Goal: Browse casually

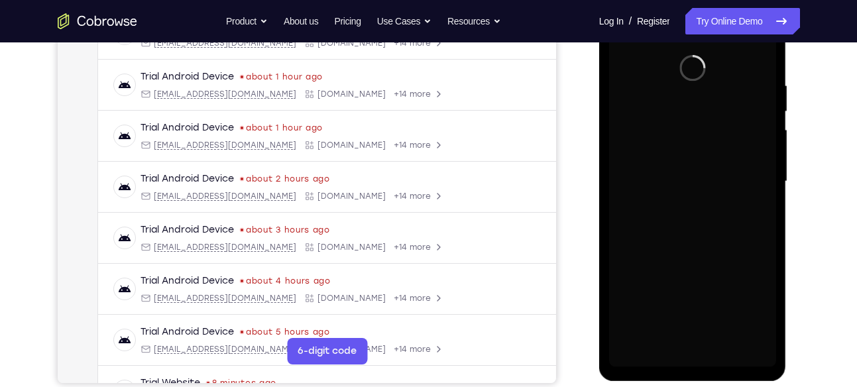
scroll to position [228, 0]
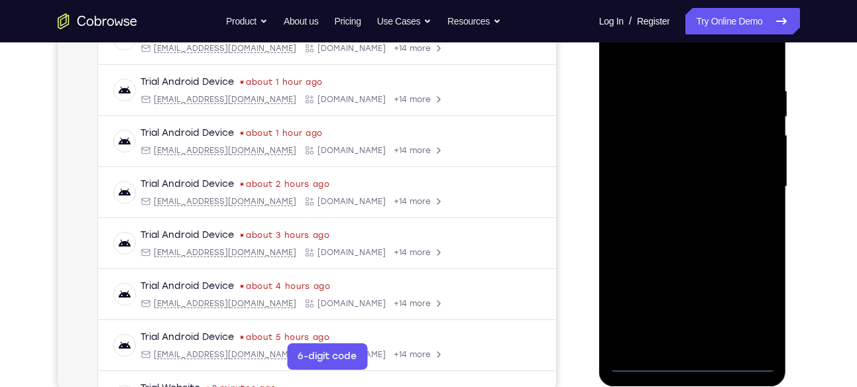
click at [694, 362] on div at bounding box center [692, 186] width 167 height 371
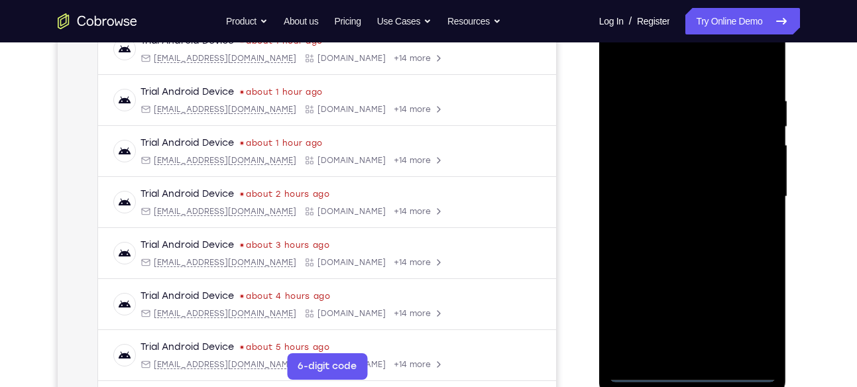
scroll to position [203, 0]
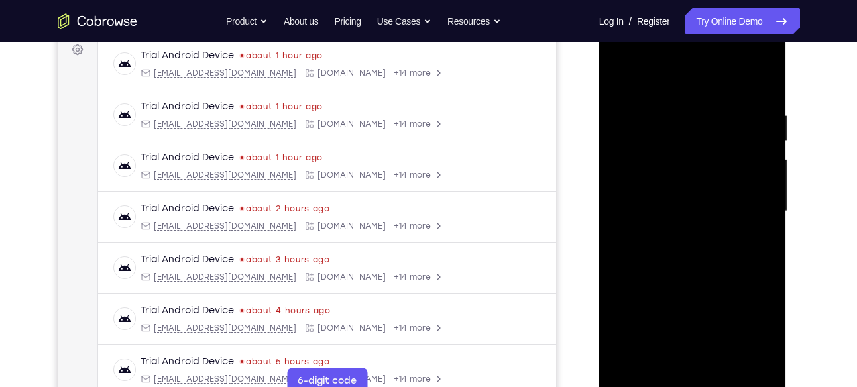
click at [753, 335] on div at bounding box center [692, 211] width 167 height 371
click at [712, 83] on div at bounding box center [692, 211] width 167 height 371
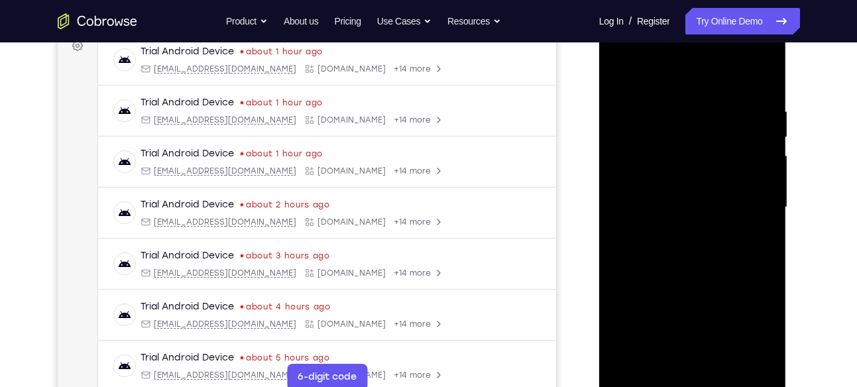
scroll to position [208, 0]
click at [665, 77] on div at bounding box center [692, 206] width 167 height 371
click at [743, 201] on div at bounding box center [692, 206] width 167 height 371
click at [675, 230] on div at bounding box center [692, 206] width 167 height 371
click at [690, 270] on div at bounding box center [692, 206] width 167 height 371
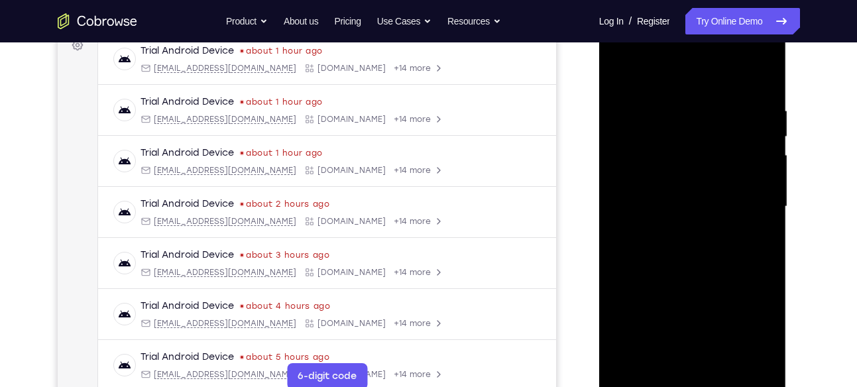
click at [687, 141] on div at bounding box center [692, 206] width 167 height 371
click at [688, 168] on div at bounding box center [692, 206] width 167 height 371
click at [653, 149] on div at bounding box center [692, 206] width 167 height 371
click at [697, 150] on div at bounding box center [692, 206] width 167 height 371
click at [651, 150] on div at bounding box center [692, 206] width 167 height 371
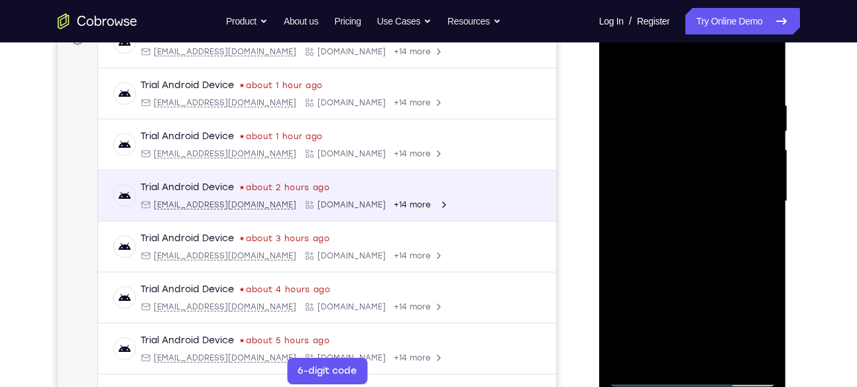
scroll to position [0, 0]
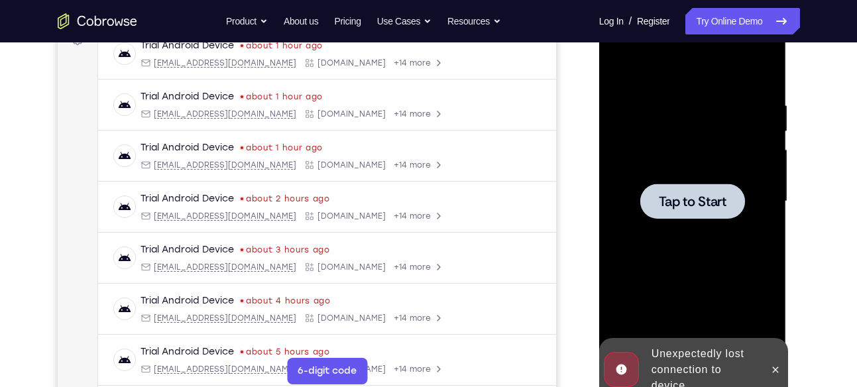
click at [683, 233] on div at bounding box center [692, 201] width 167 height 371
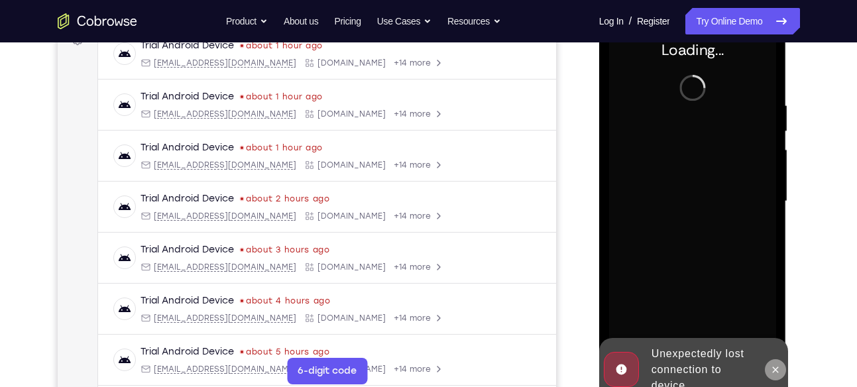
click at [769, 366] on button at bounding box center [775, 369] width 21 height 21
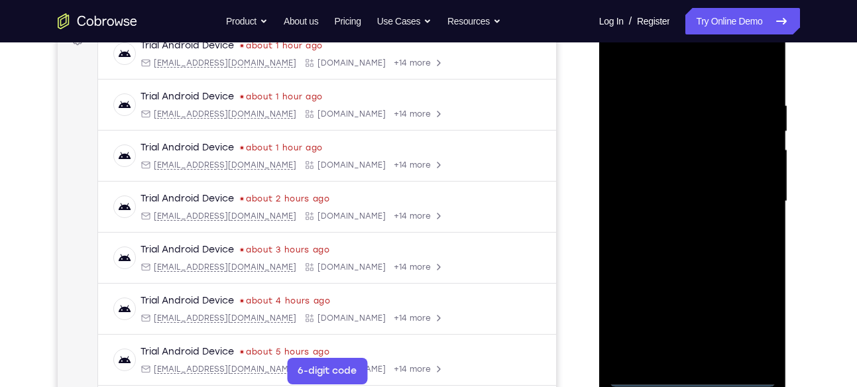
click at [688, 378] on div at bounding box center [692, 201] width 167 height 371
click at [744, 321] on div at bounding box center [692, 201] width 167 height 371
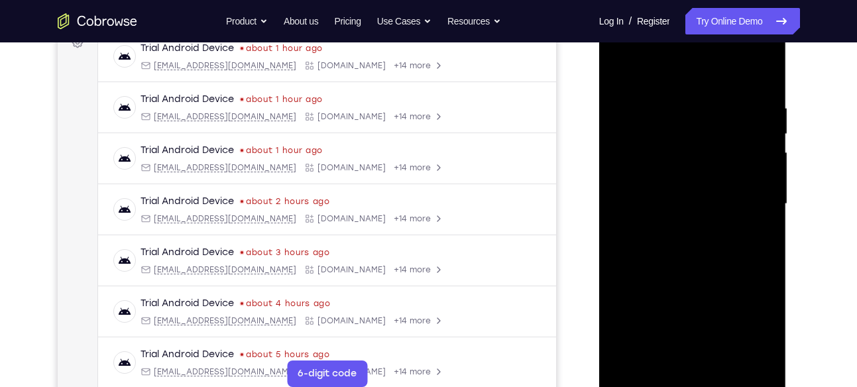
click at [681, 74] on div at bounding box center [692, 204] width 167 height 371
click at [746, 201] on div at bounding box center [692, 204] width 167 height 371
click at [675, 228] on div at bounding box center [692, 204] width 167 height 371
click at [677, 227] on div at bounding box center [692, 204] width 167 height 371
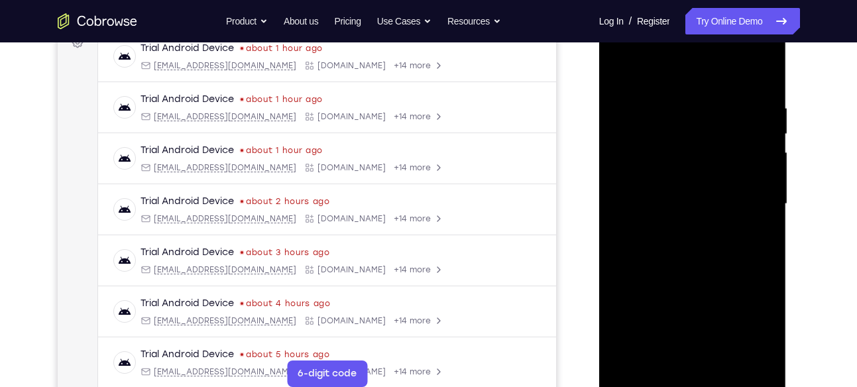
click at [693, 225] on div at bounding box center [692, 204] width 167 height 371
click at [693, 148] on div at bounding box center [692, 204] width 167 height 371
click at [691, 142] on div at bounding box center [692, 204] width 167 height 371
click at [653, 144] on div at bounding box center [692, 204] width 167 height 371
click at [669, 171] on div at bounding box center [692, 204] width 167 height 371
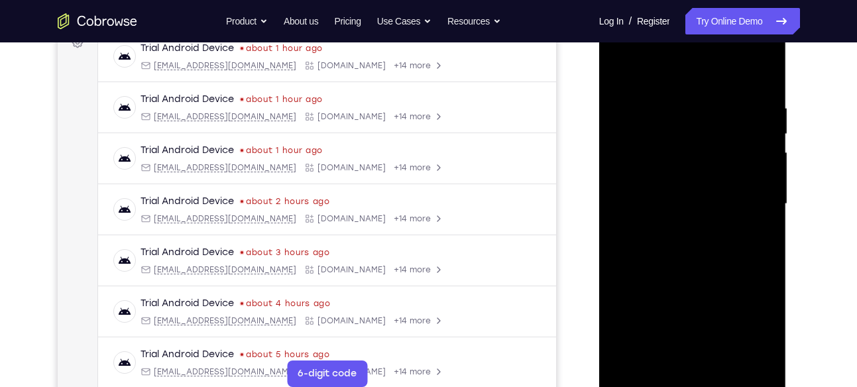
click at [684, 145] on div at bounding box center [692, 204] width 167 height 371
click at [646, 154] on div at bounding box center [692, 204] width 167 height 371
click at [659, 180] on div at bounding box center [692, 204] width 167 height 371
click at [697, 180] on div at bounding box center [692, 204] width 167 height 371
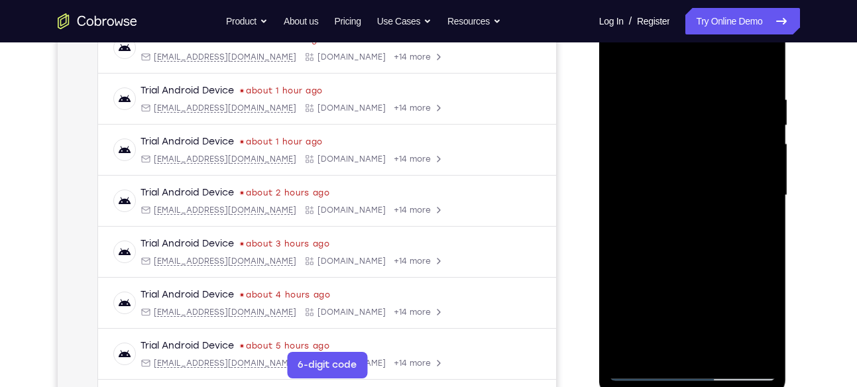
scroll to position [223, 0]
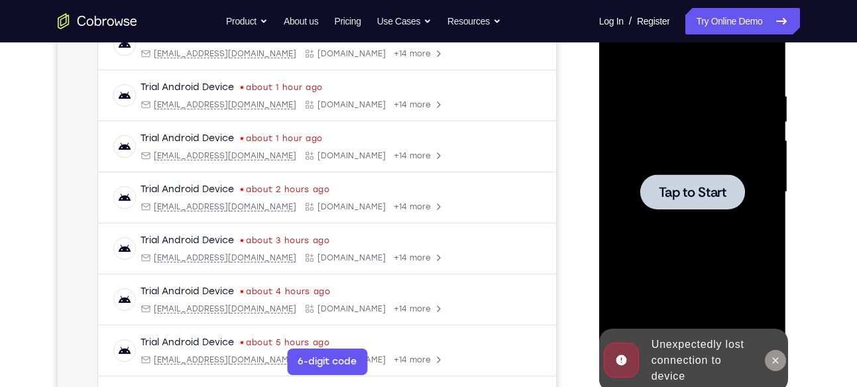
click at [775, 362] on icon at bounding box center [775, 360] width 11 height 11
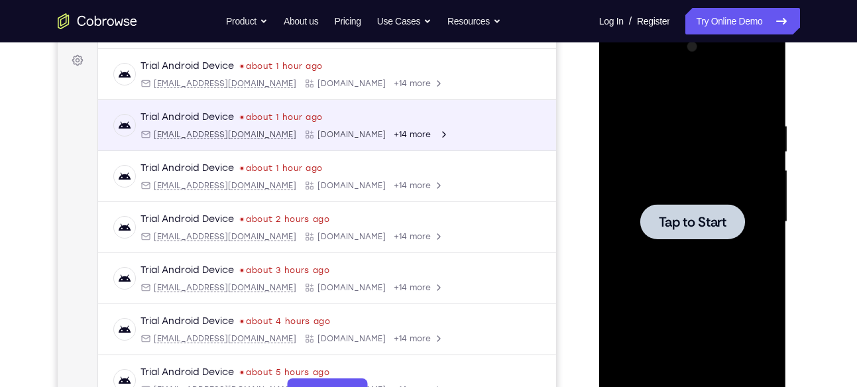
scroll to position [192, 0]
